Goal: Transaction & Acquisition: Obtain resource

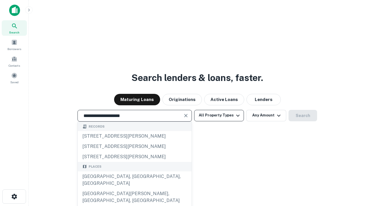
click at [134, 188] on div "[GEOGRAPHIC_DATA], [GEOGRAPHIC_DATA], [GEOGRAPHIC_DATA]" at bounding box center [135, 179] width 114 height 17
click at [219, 115] on button "All Property Types" at bounding box center [219, 115] width 50 height 11
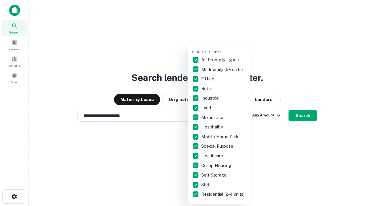
type input "**********"
click at [223, 48] on button "button" at bounding box center [223, 48] width 63 height 0
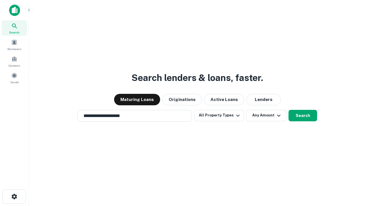
scroll to position [9, 0]
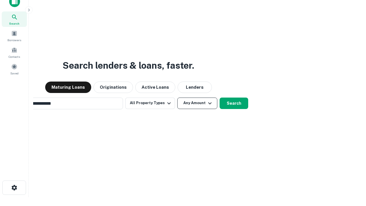
click at [177, 97] on button "Any Amount" at bounding box center [197, 102] width 40 height 11
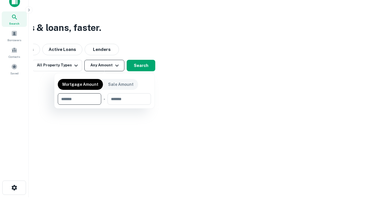
scroll to position [9, 0]
type input "*******"
click at [104, 105] on button "button" at bounding box center [104, 105] width 93 height 0
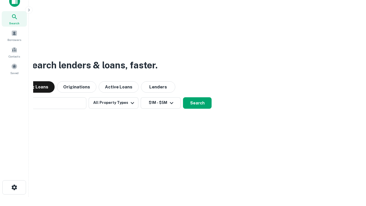
scroll to position [9, 0]
click at [183, 97] on button "Search" at bounding box center [197, 102] width 29 height 11
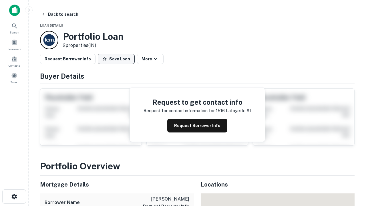
click at [116, 59] on button "Save Loan" at bounding box center [116, 59] width 37 height 10
